Goal: Task Accomplishment & Management: Use online tool/utility

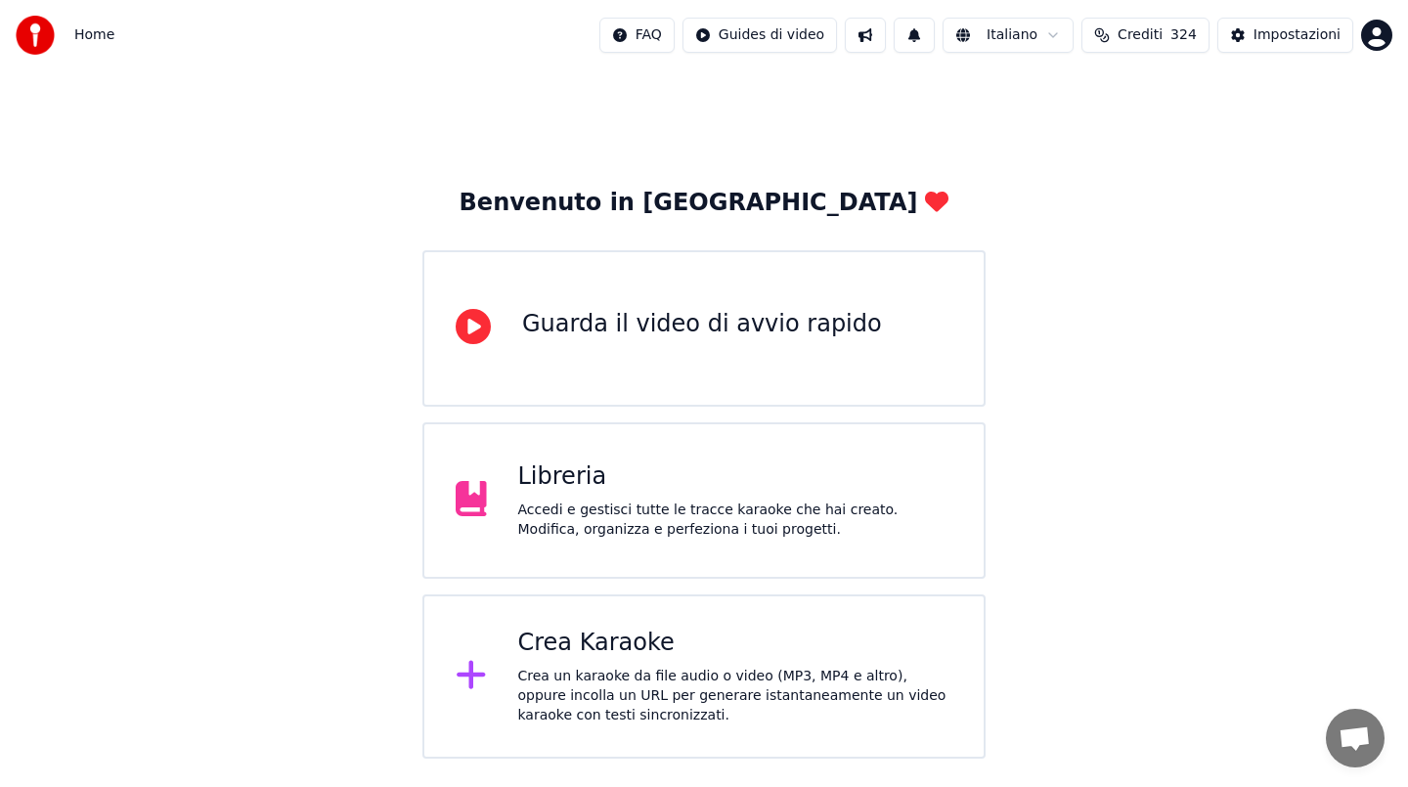
click at [601, 643] on div "Crea Karaoke" at bounding box center [735, 643] width 435 height 31
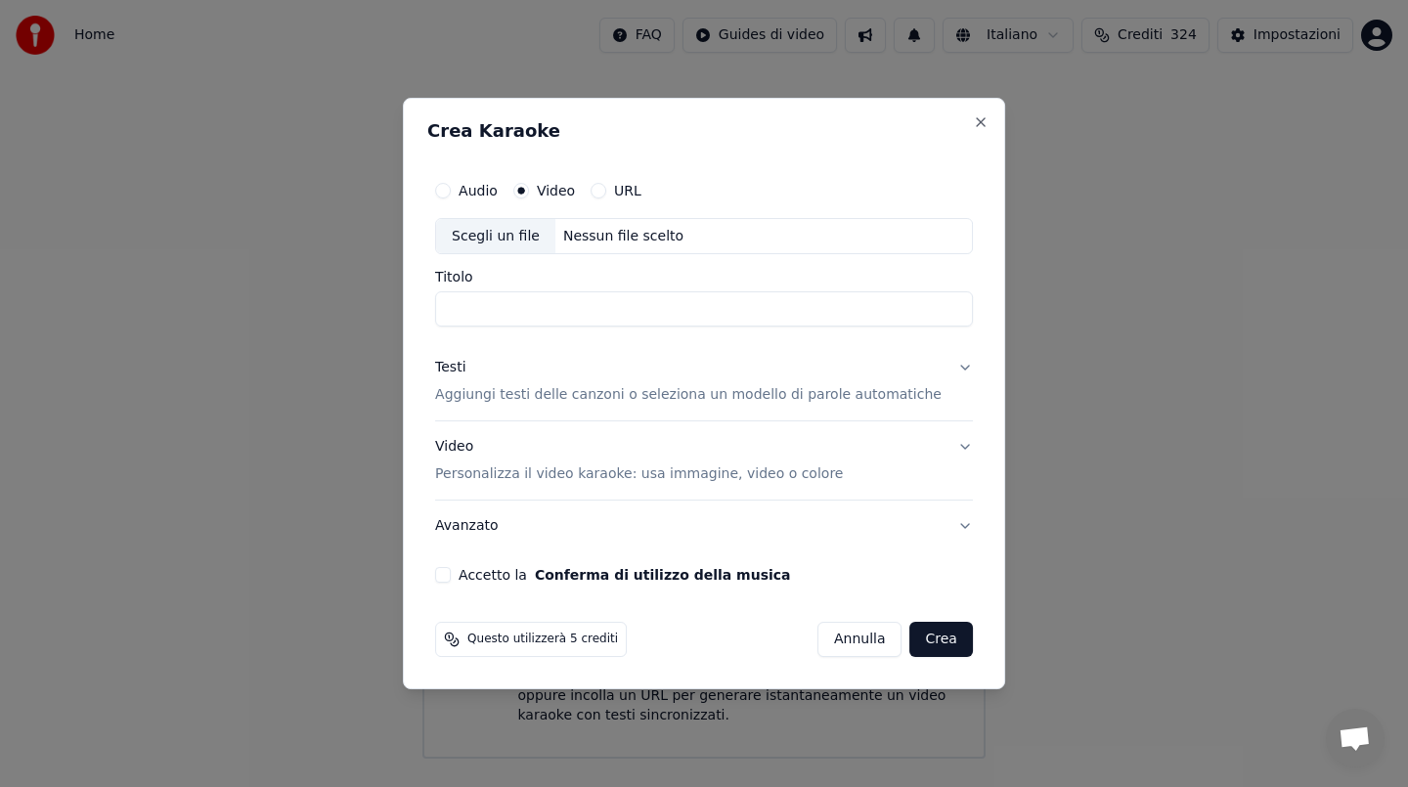
click at [617, 237] on div "Nessun file scelto" at bounding box center [623, 237] width 136 height 20
type input "**********"
click at [465, 367] on div "Testi" at bounding box center [450, 369] width 30 height 20
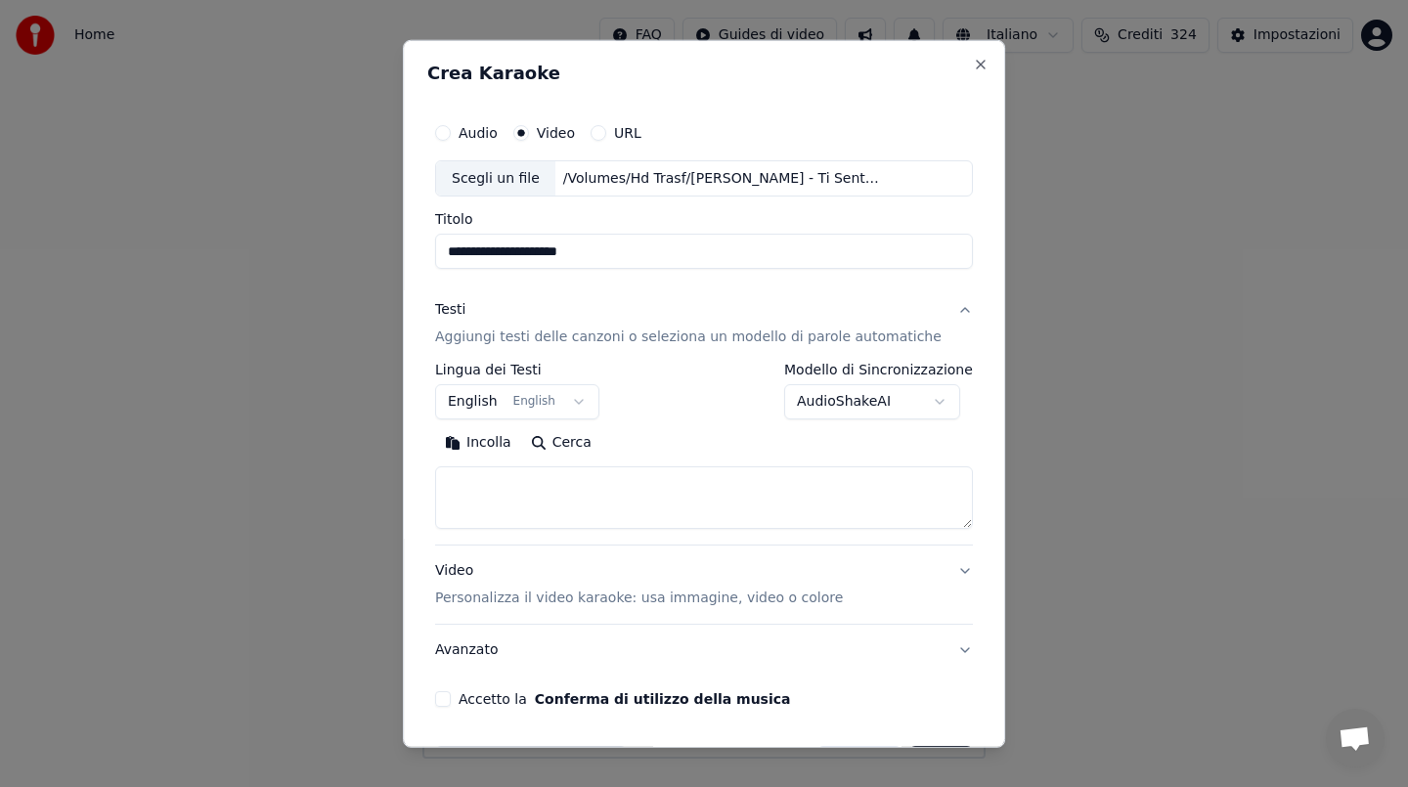
click at [503, 441] on button "Incolla" at bounding box center [478, 442] width 86 height 31
type textarea "**********"
click at [451, 695] on button "Accetto la Conferma di utilizzo della musica" at bounding box center [443, 699] width 16 height 16
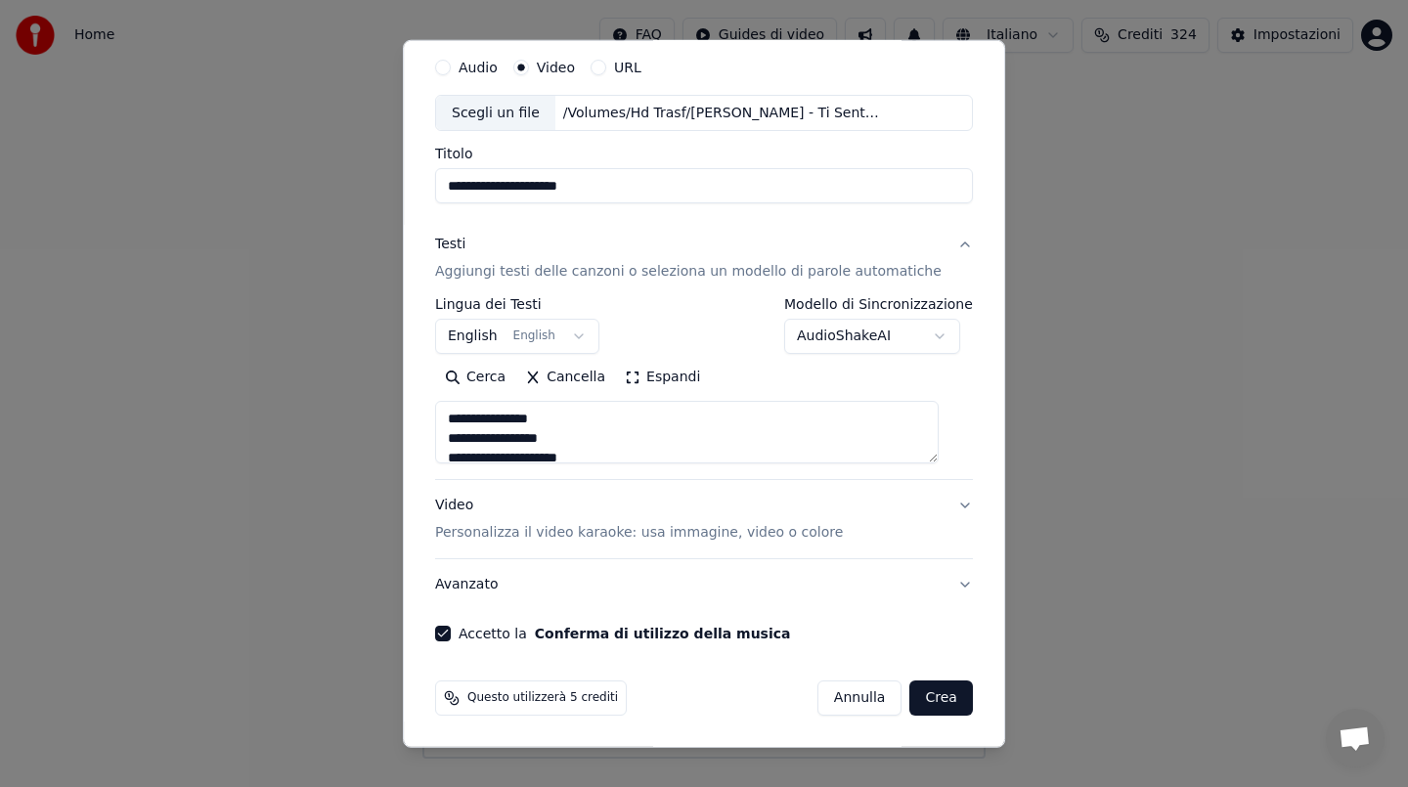
click at [910, 705] on button "Crea" at bounding box center [941, 697] width 63 height 35
select select "**"
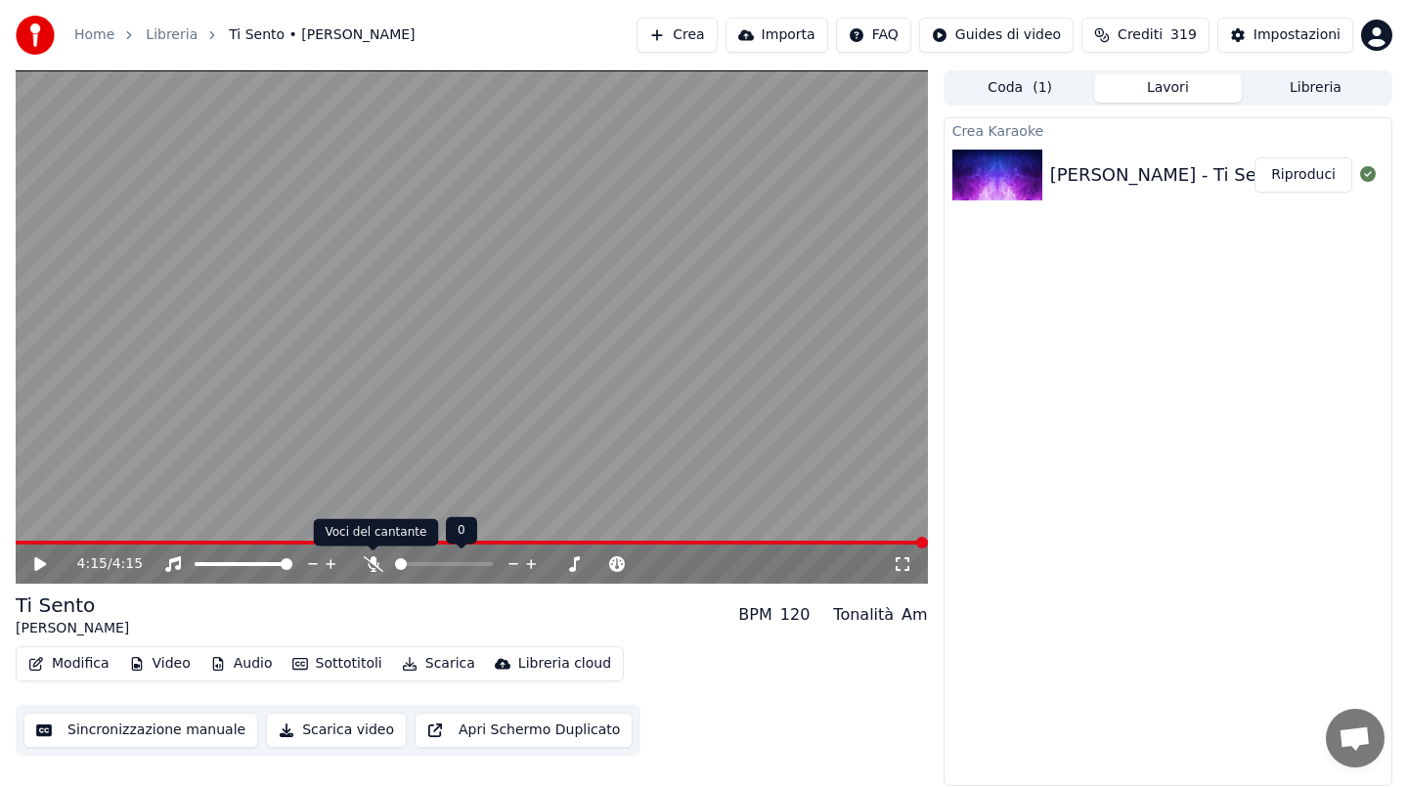
click at [372, 564] on icon at bounding box center [374, 564] width 20 height 16
click at [47, 568] on icon at bounding box center [54, 564] width 46 height 16
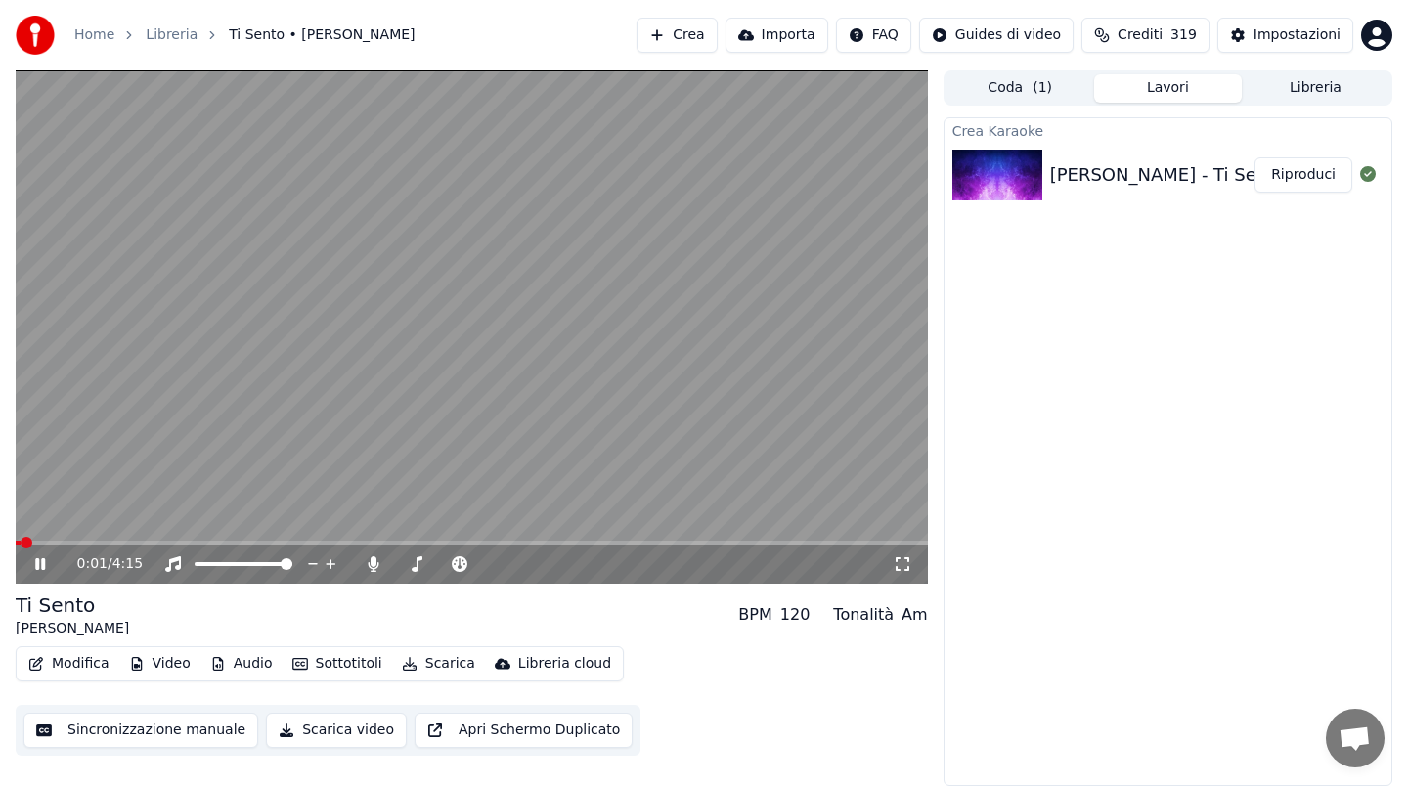
click at [101, 542] on span at bounding box center [472, 543] width 912 height 4
click at [106, 545] on div "0:29 / 4:15" at bounding box center [472, 564] width 912 height 39
click at [109, 539] on video at bounding box center [472, 326] width 912 height 513
click at [109, 545] on div "0:30 / 4:15" at bounding box center [472, 564] width 912 height 39
click at [111, 541] on span at bounding box center [64, 543] width 97 height 4
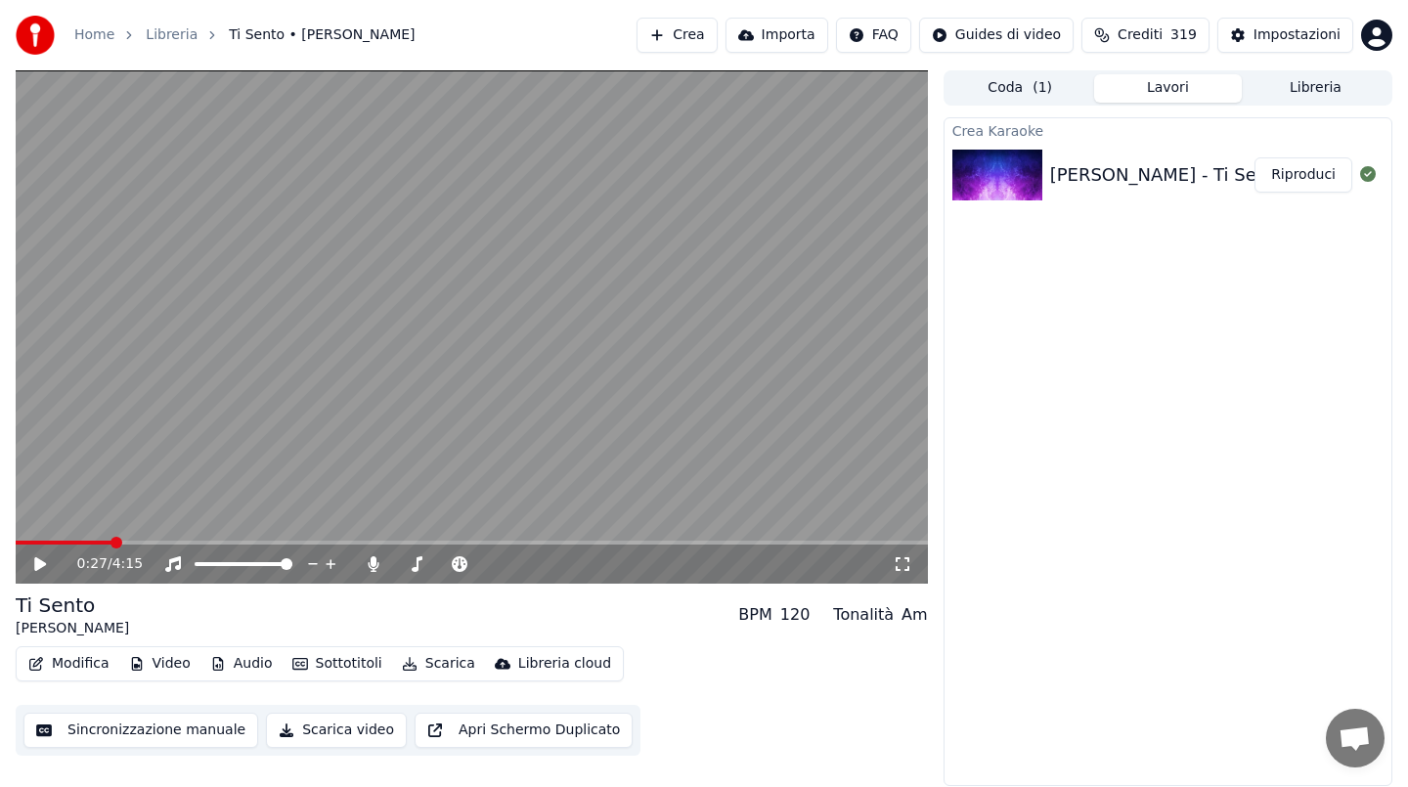
click at [229, 438] on video at bounding box center [472, 326] width 912 height 513
click at [103, 543] on span at bounding box center [60, 543] width 89 height 4
click at [99, 543] on span at bounding box center [61, 543] width 90 height 4
click at [460, 367] on video at bounding box center [472, 326] width 912 height 513
click at [426, 662] on button "Scarica" at bounding box center [438, 663] width 89 height 27
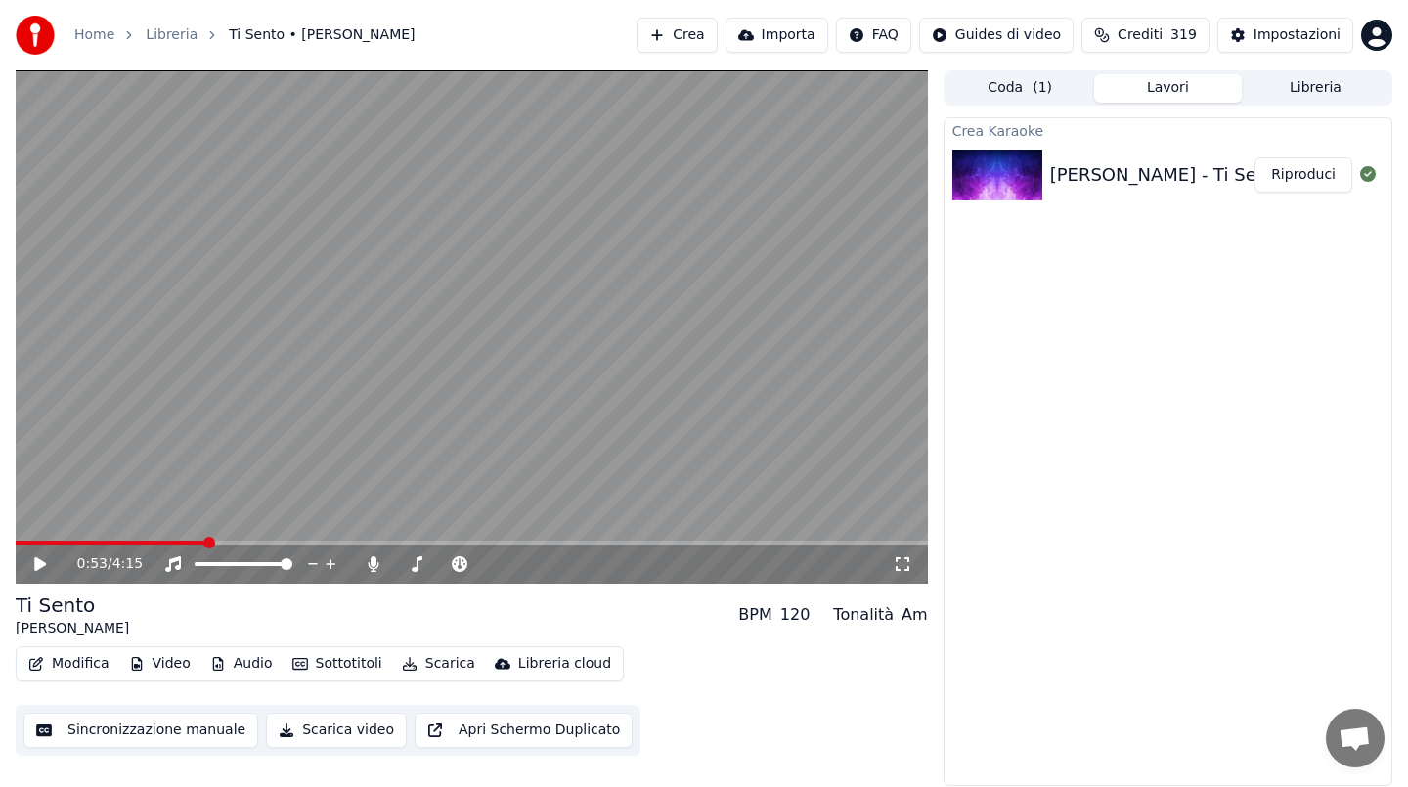
click at [435, 263] on video at bounding box center [472, 326] width 912 height 513
click at [602, 545] on div "0:54 / 4:15" at bounding box center [472, 564] width 912 height 39
click at [604, 541] on span at bounding box center [472, 543] width 912 height 4
click at [598, 337] on video at bounding box center [472, 326] width 912 height 513
click at [591, 339] on video at bounding box center [472, 326] width 912 height 513
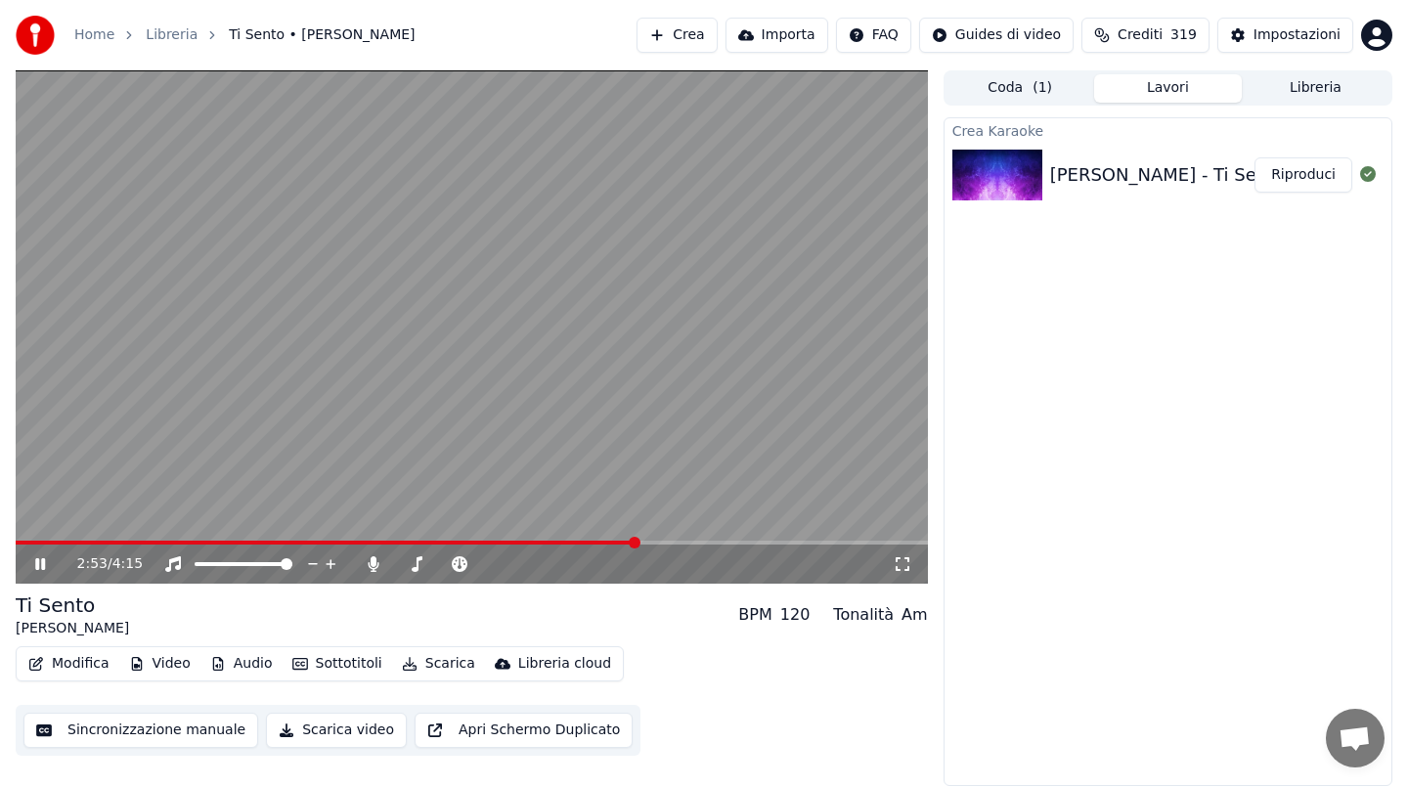
click at [580, 337] on video at bounding box center [472, 326] width 912 height 513
click at [423, 662] on button "Scarica" at bounding box center [438, 663] width 89 height 27
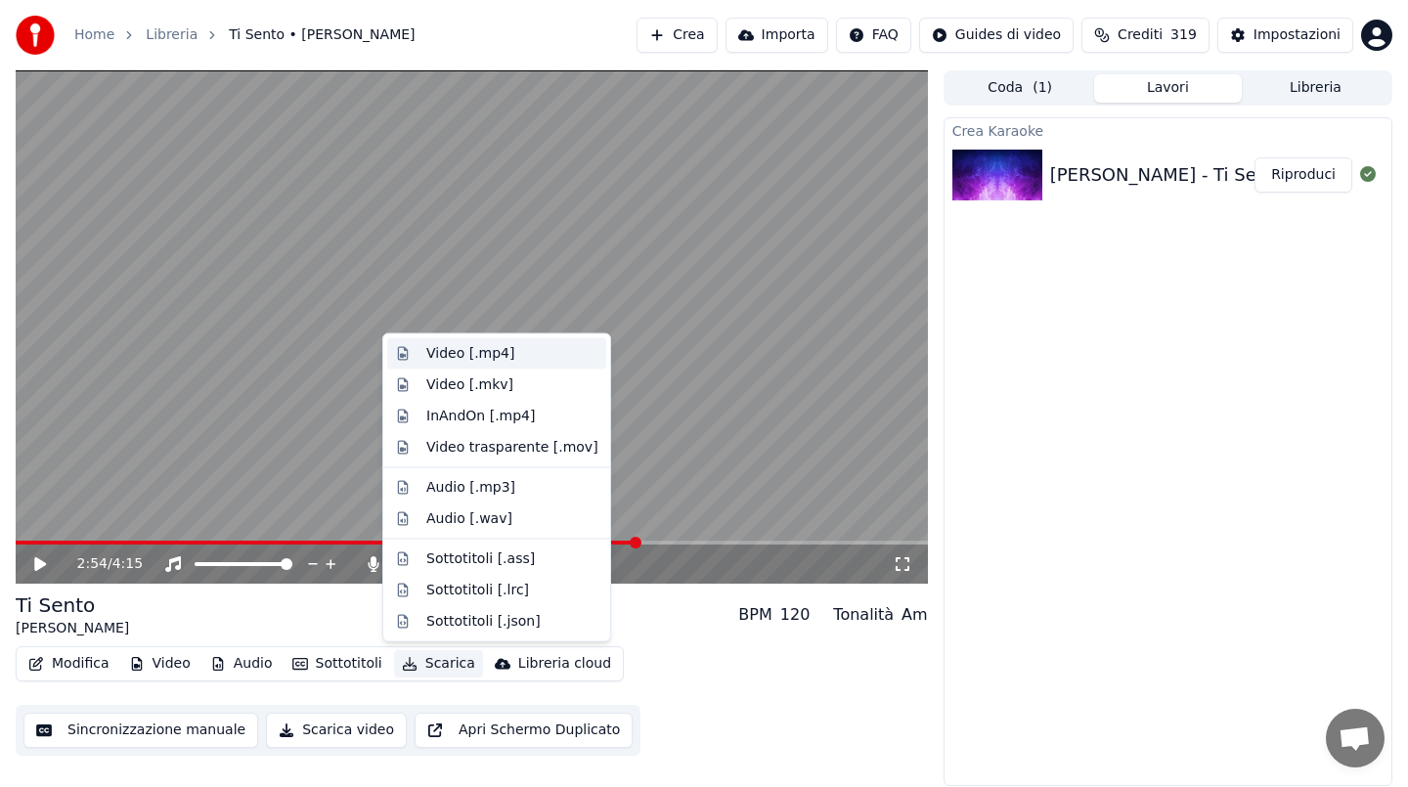
click at [467, 353] on div "Video [.mp4]" at bounding box center [470, 354] width 88 height 20
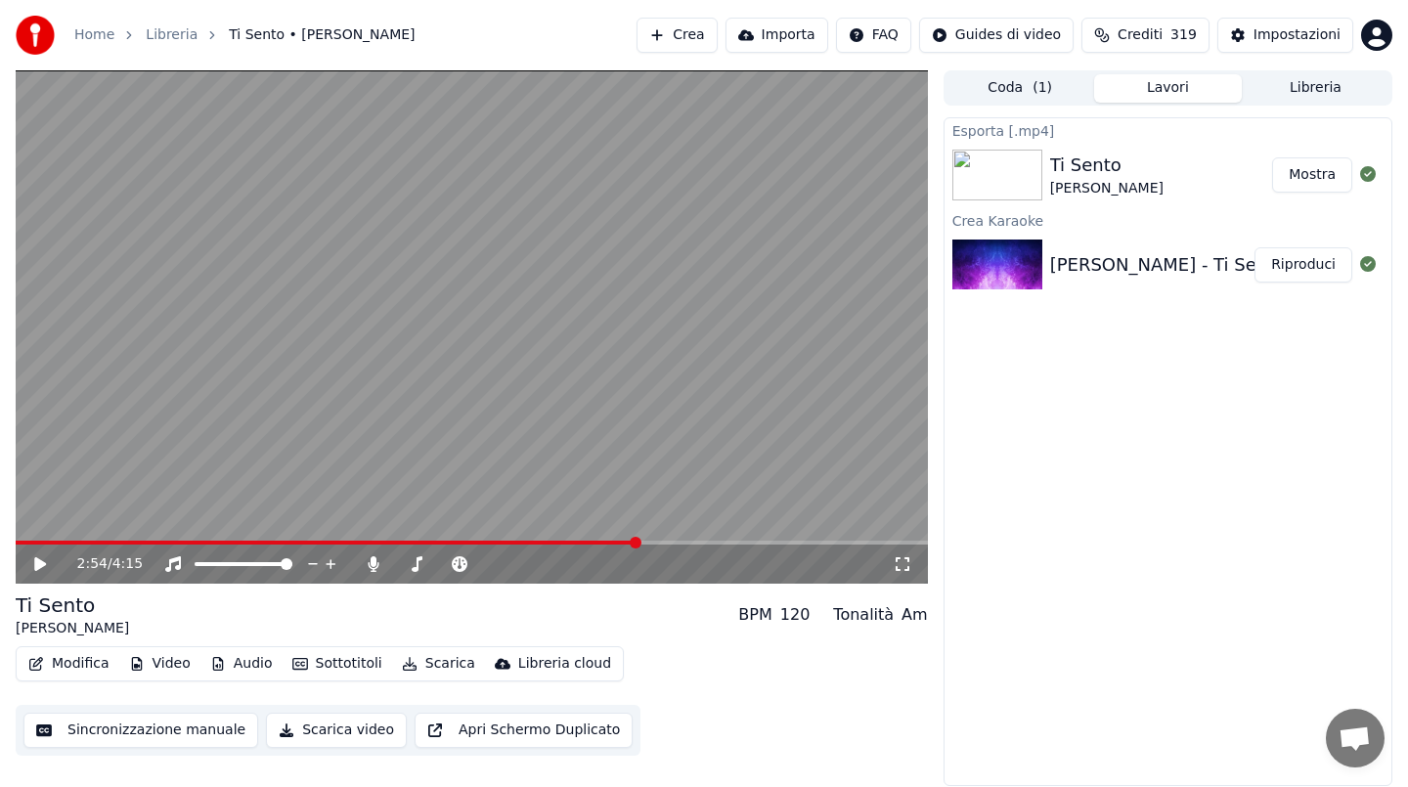
click at [1324, 179] on button "Mostra" at bounding box center [1312, 174] width 80 height 35
